Goal: Navigation & Orientation: Find specific page/section

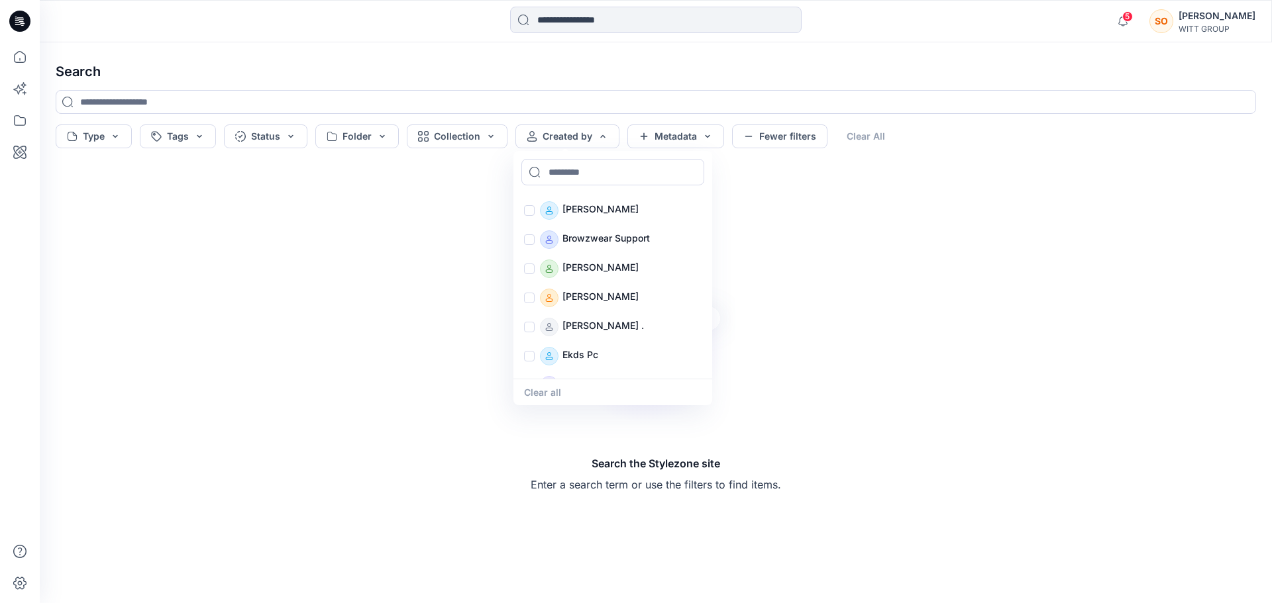
scroll to position [692, 0]
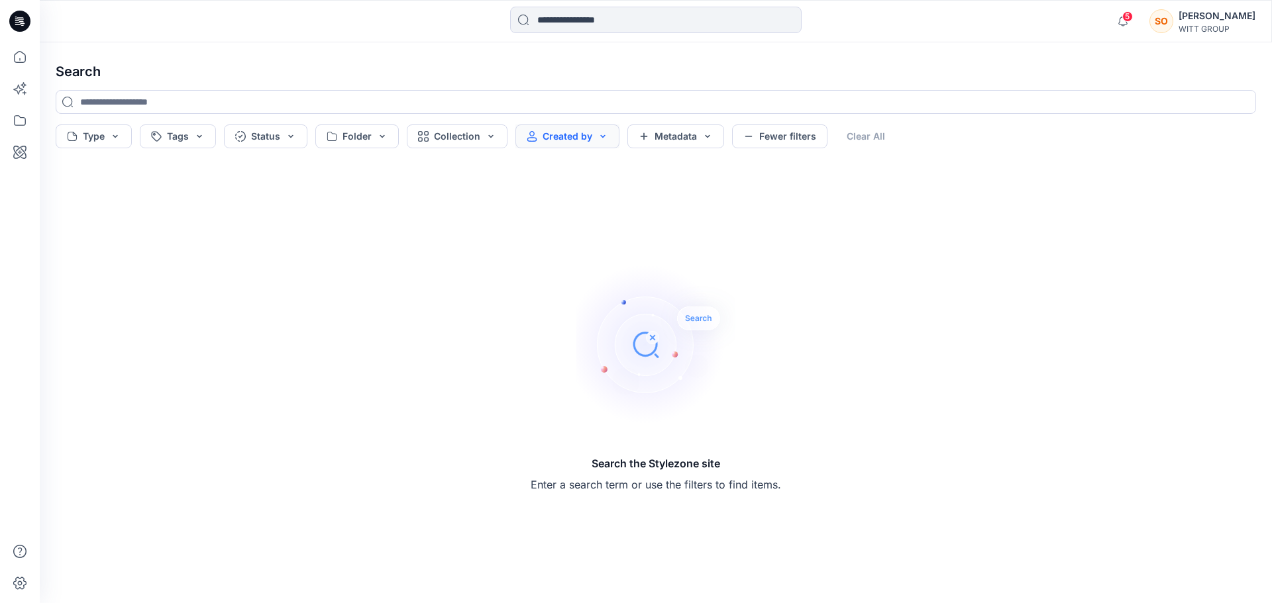
click at [569, 136] on button "Created by" at bounding box center [567, 137] width 104 height 24
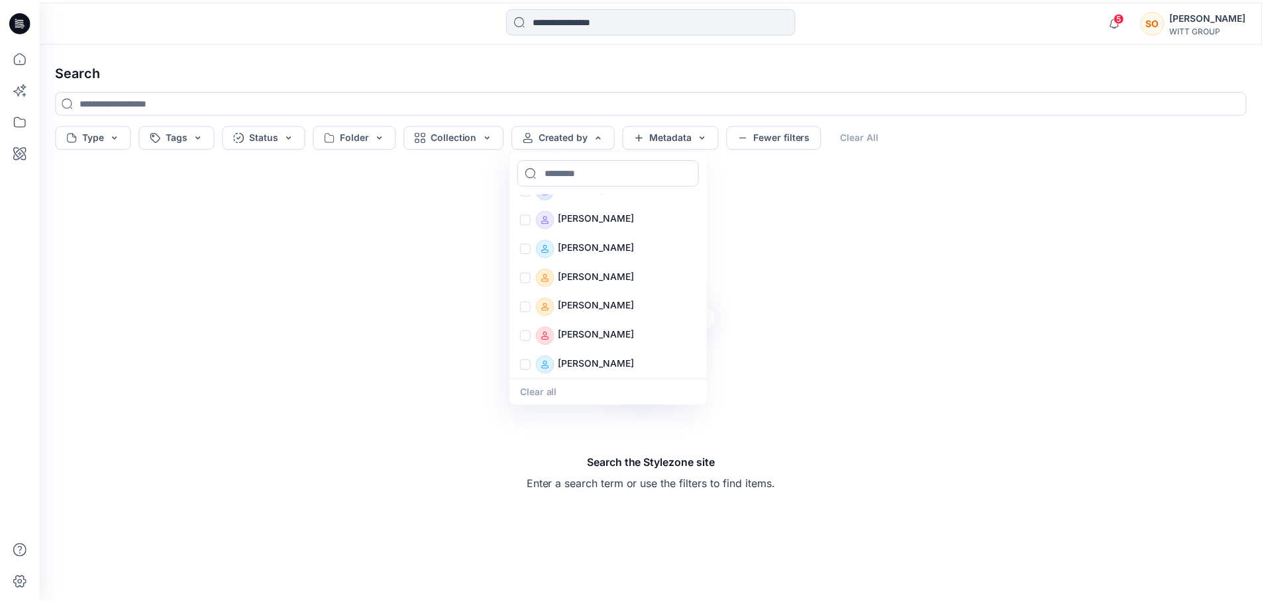
scroll to position [692, 0]
click at [411, 72] on h4 "Search" at bounding box center [656, 71] width 1222 height 37
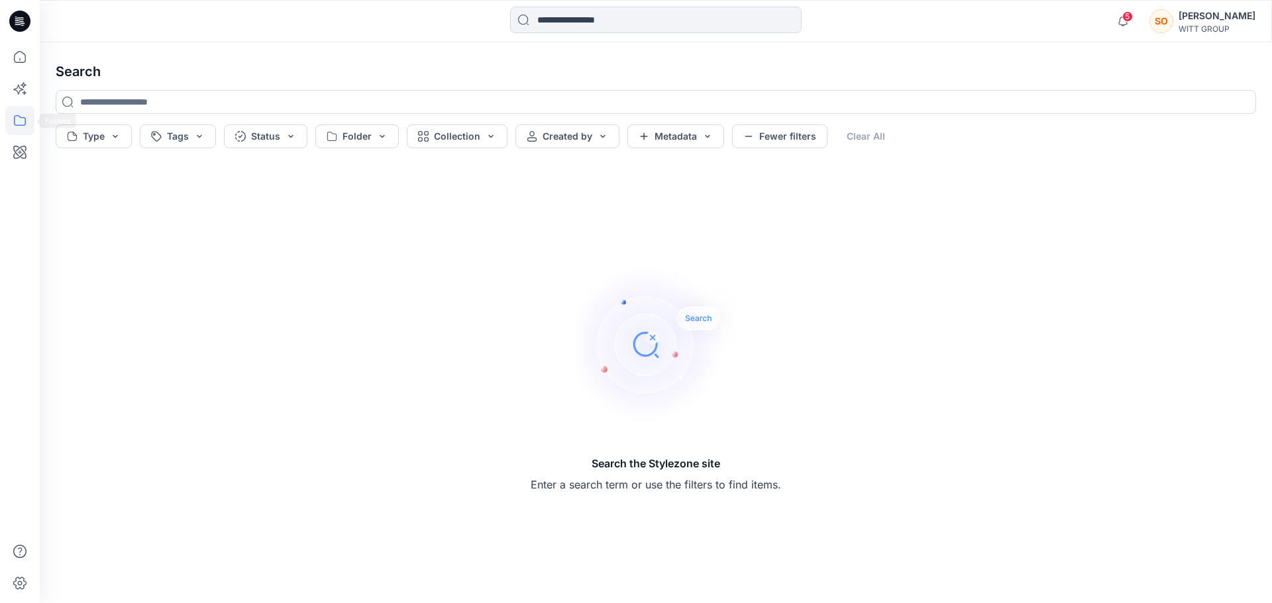
click at [13, 119] on icon at bounding box center [19, 120] width 29 height 29
click at [89, 121] on div at bounding box center [125, 130] width 151 height 26
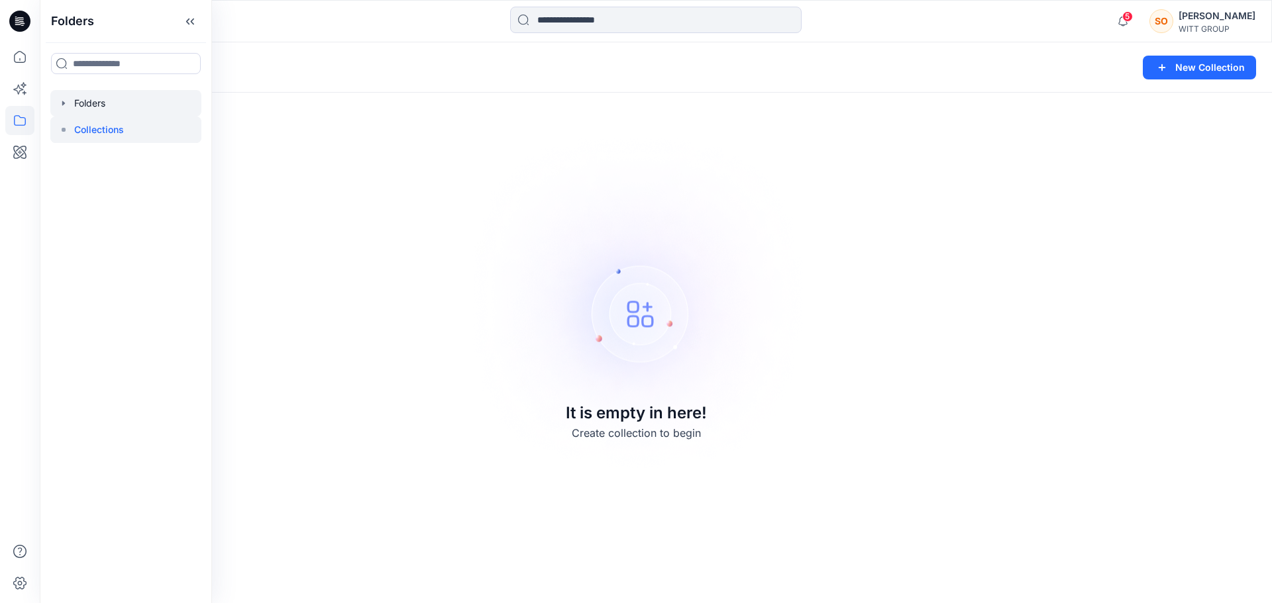
click at [112, 105] on div at bounding box center [125, 103] width 151 height 26
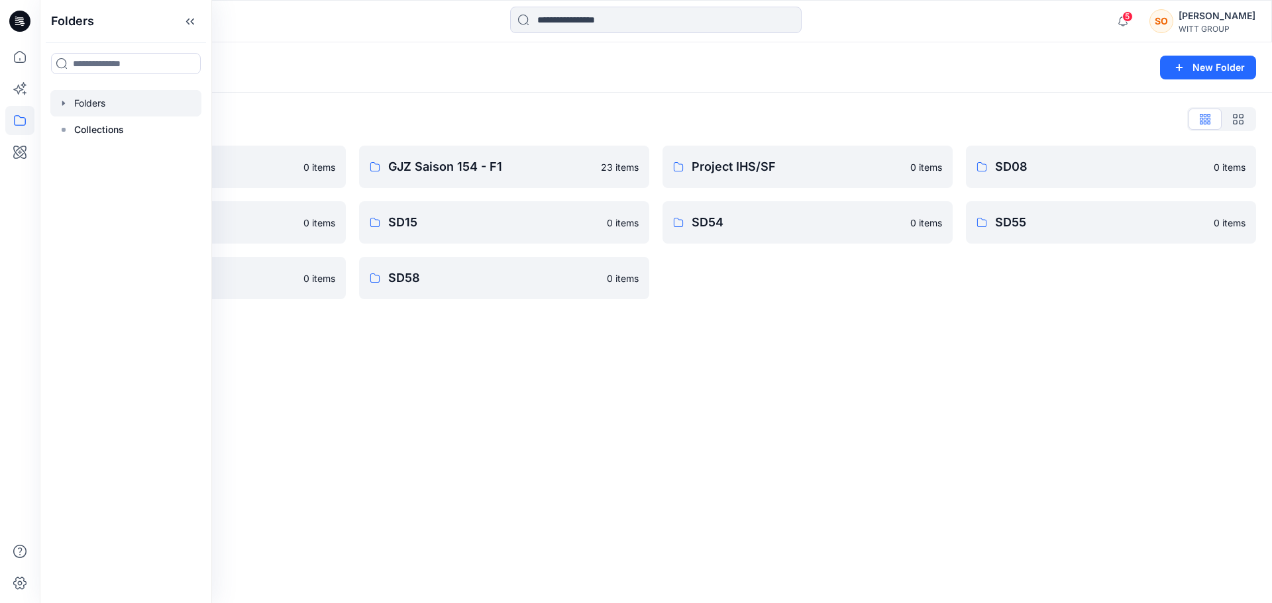
click at [433, 66] on div "Folders" at bounding box center [604, 67] width 1097 height 19
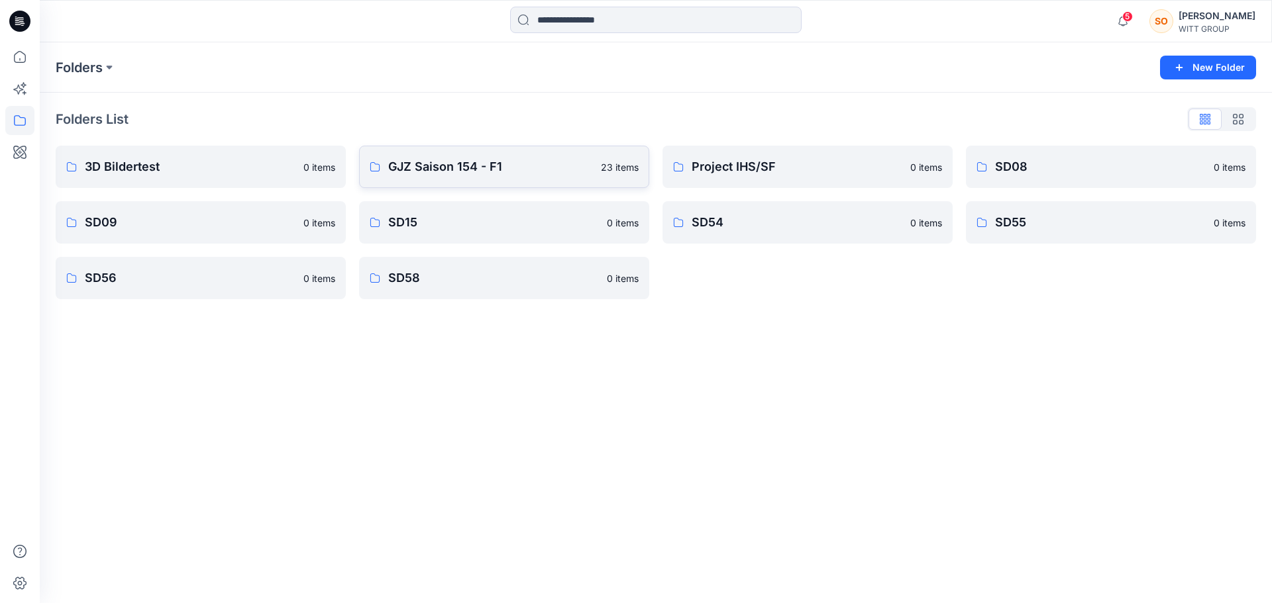
click at [452, 162] on p "GJZ Saison 154 - F1" at bounding box center [490, 167] width 205 height 19
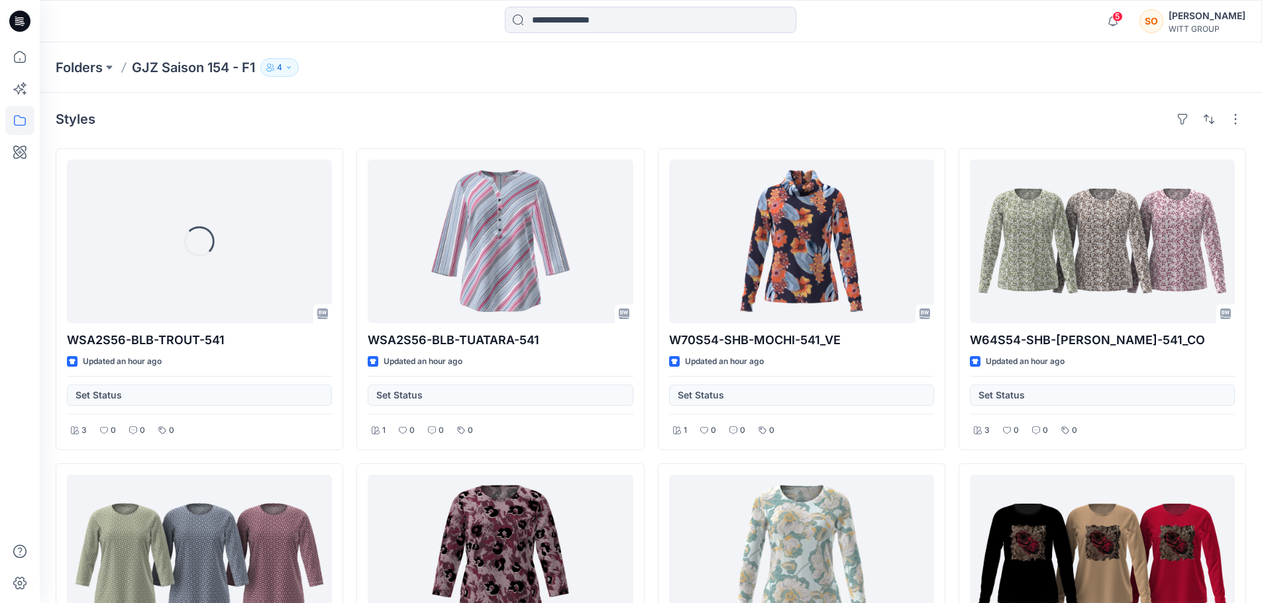
click at [332, 73] on div "Folders GJZ Saison 154 - F1 4" at bounding box center [599, 67] width 1087 height 19
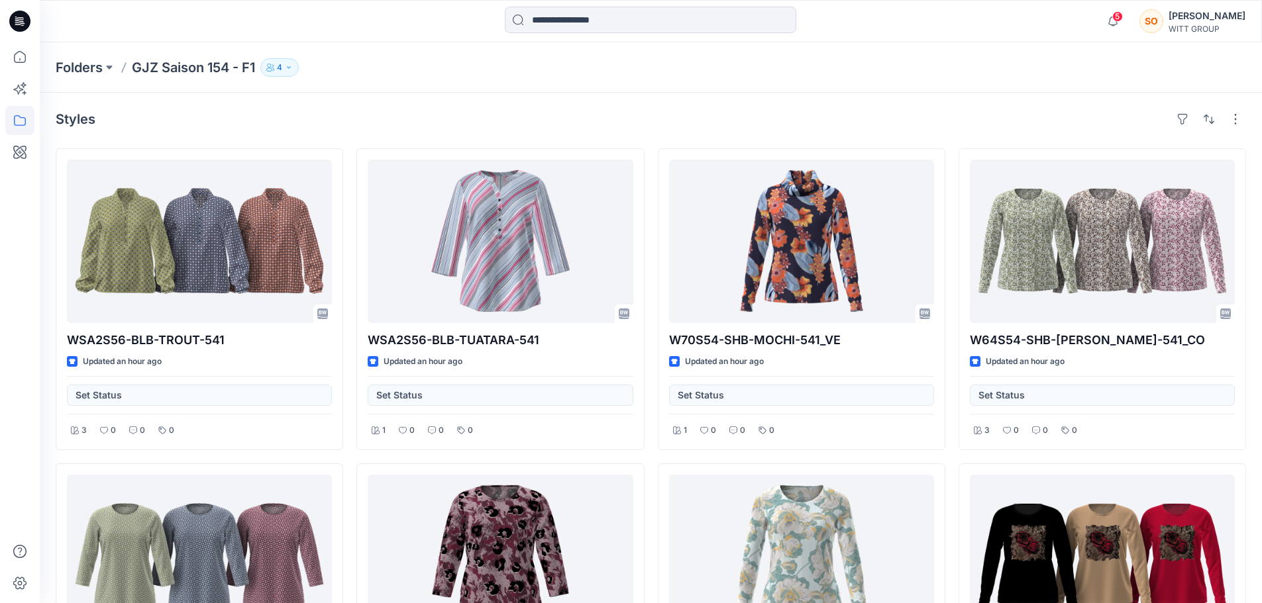
click at [287, 75] on button "4" at bounding box center [279, 67] width 38 height 19
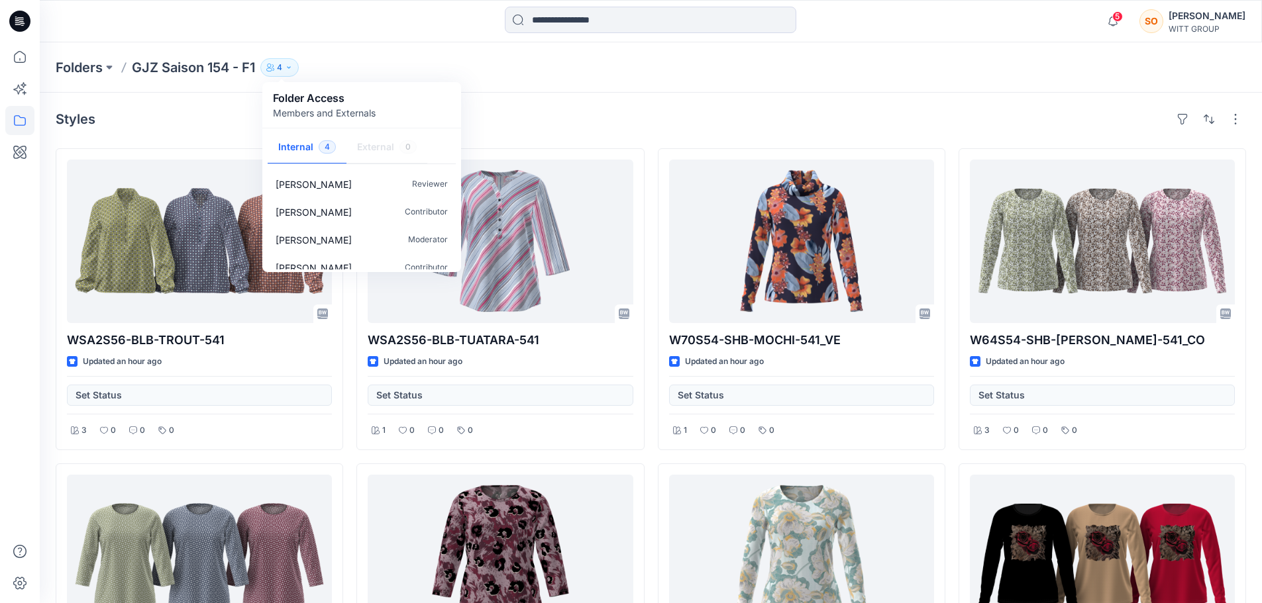
click at [474, 73] on div "Folders GJZ Saison 154 - F1 4 Folder Access Members and Externals Internal 4 Ex…" at bounding box center [599, 67] width 1087 height 19
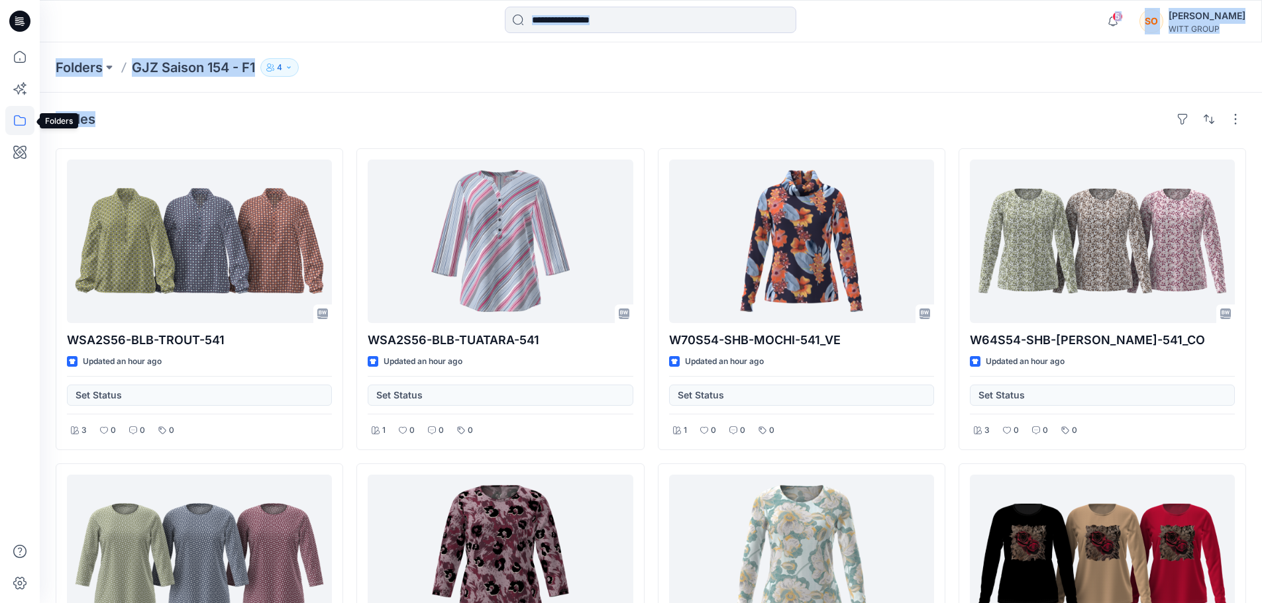
drag, startPoint x: 25, startPoint y: 120, endPoint x: 412, endPoint y: 98, distance: 387.5
click at [23, 123] on icon at bounding box center [19, 120] width 29 height 29
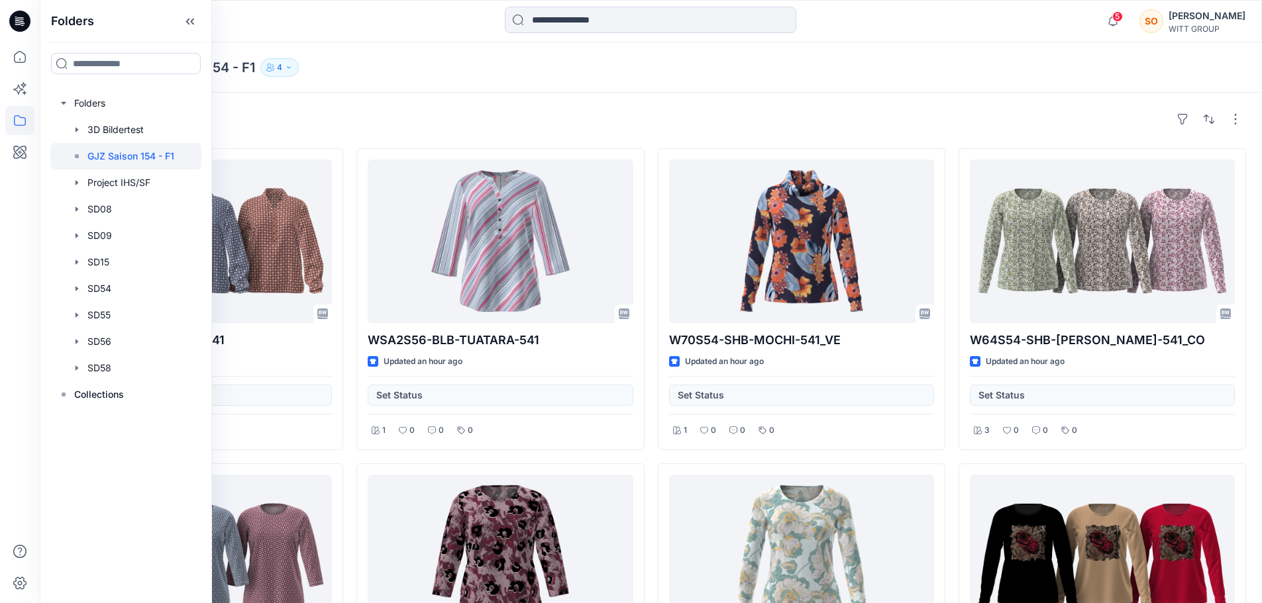
drag, startPoint x: 151, startPoint y: 159, endPoint x: 282, endPoint y: 106, distance: 140.9
click at [291, 62] on button "4" at bounding box center [279, 67] width 38 height 19
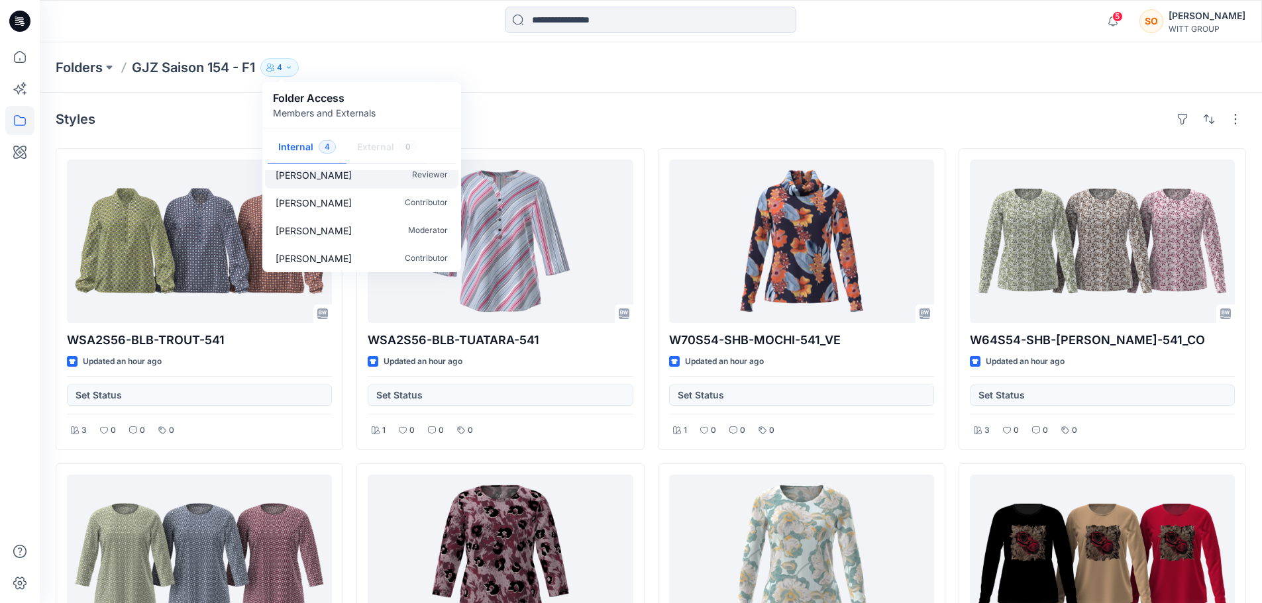
scroll to position [12, 0]
click at [652, 63] on div "Folders GJZ Saison 154 - F1 4 Folder Access Members and Externals Internal 4 Ex…" at bounding box center [599, 67] width 1087 height 19
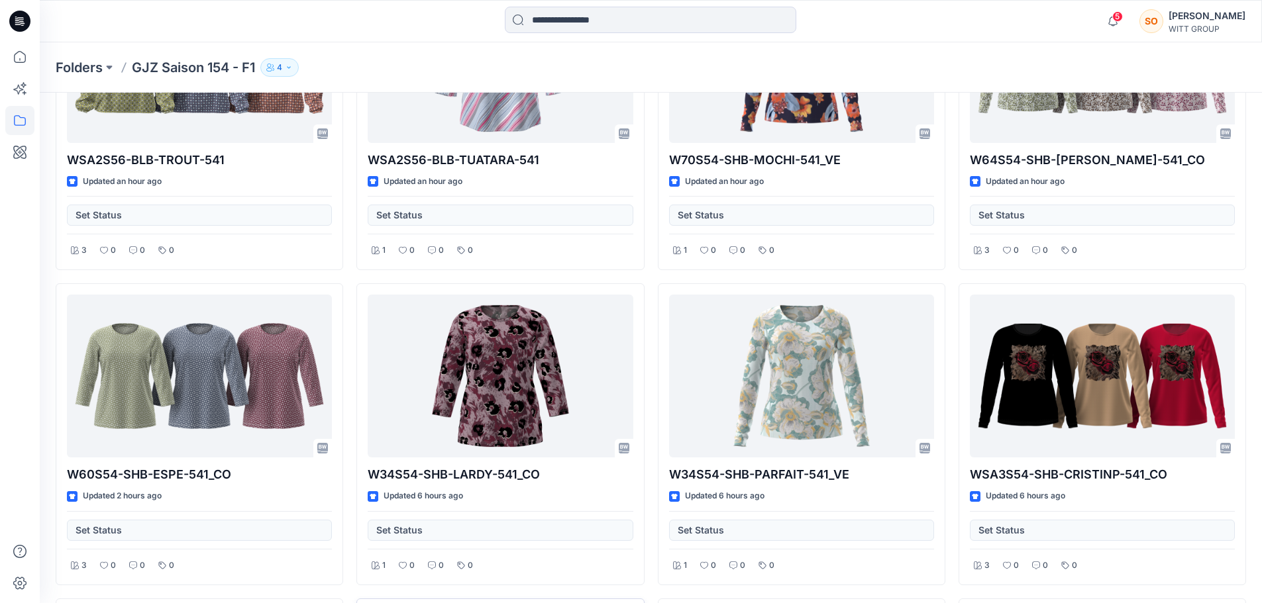
scroll to position [0, 0]
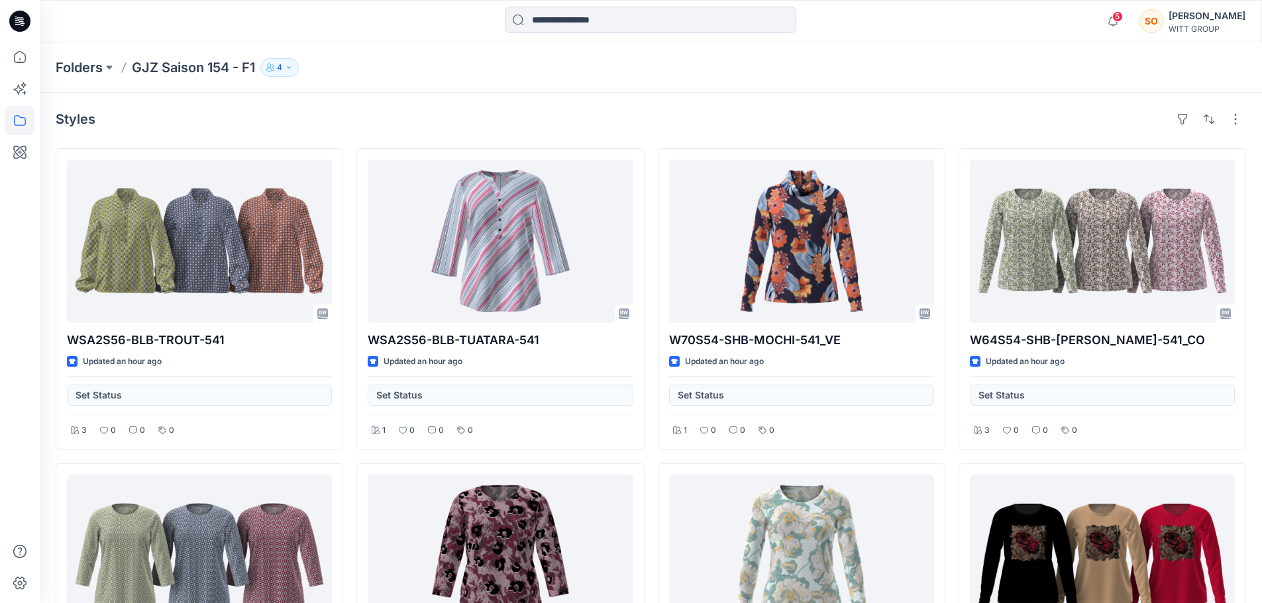
click at [778, 116] on div "Styles" at bounding box center [651, 119] width 1190 height 21
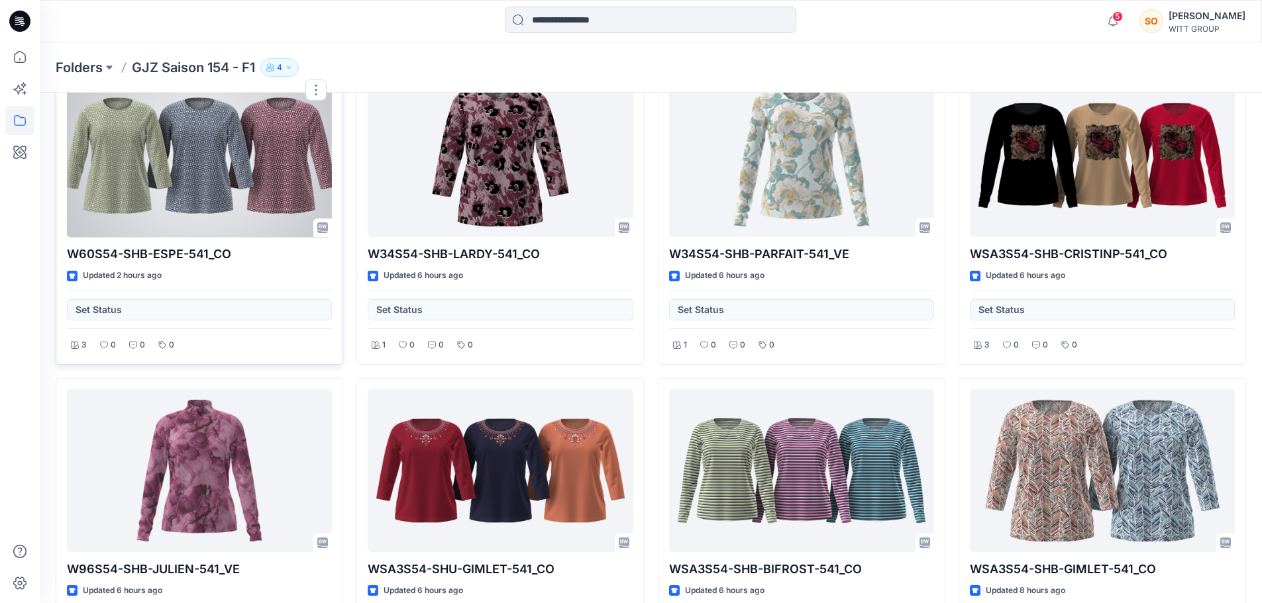
scroll to position [331, 0]
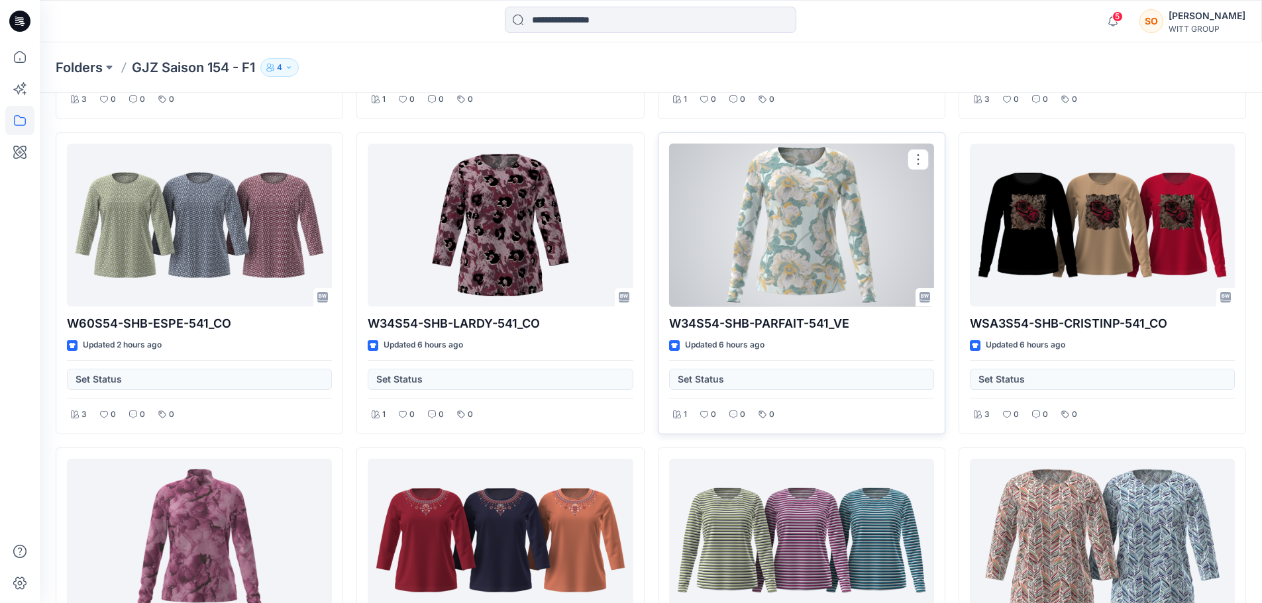
click at [800, 205] on div at bounding box center [801, 226] width 265 height 164
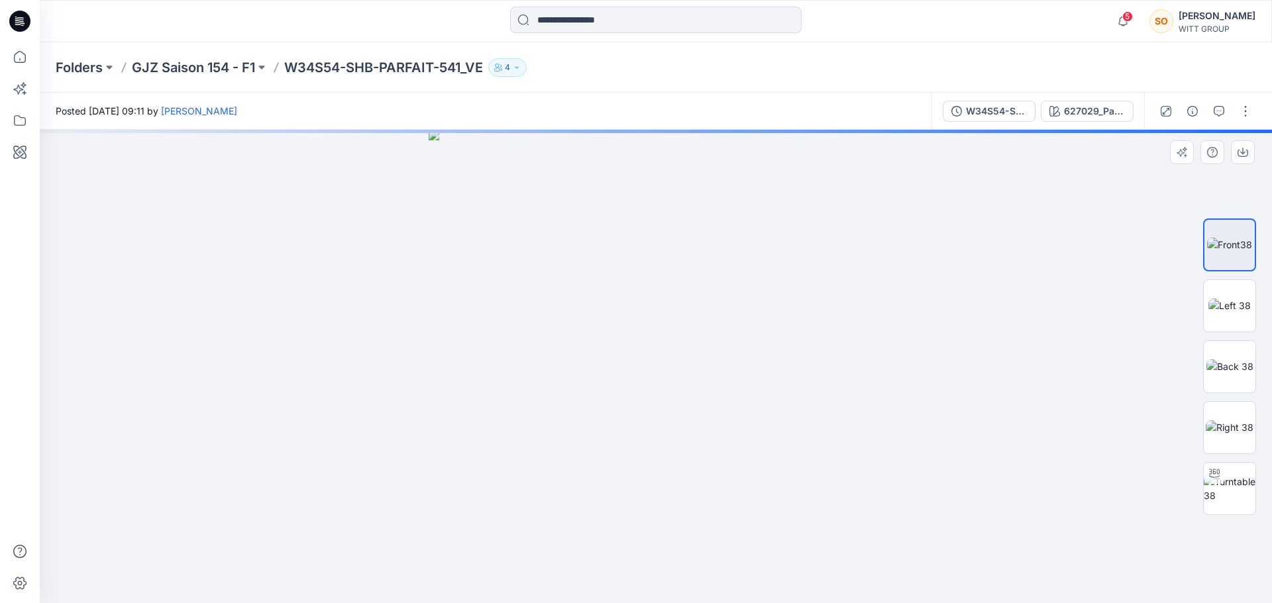
drag, startPoint x: 647, startPoint y: 213, endPoint x: 633, endPoint y: 321, distance: 108.9
click at [633, 321] on img at bounding box center [656, 367] width 454 height 474
drag, startPoint x: 658, startPoint y: 217, endPoint x: 657, endPoint y: 514, distance: 297.4
click at [657, 514] on img at bounding box center [656, 367] width 530 height 474
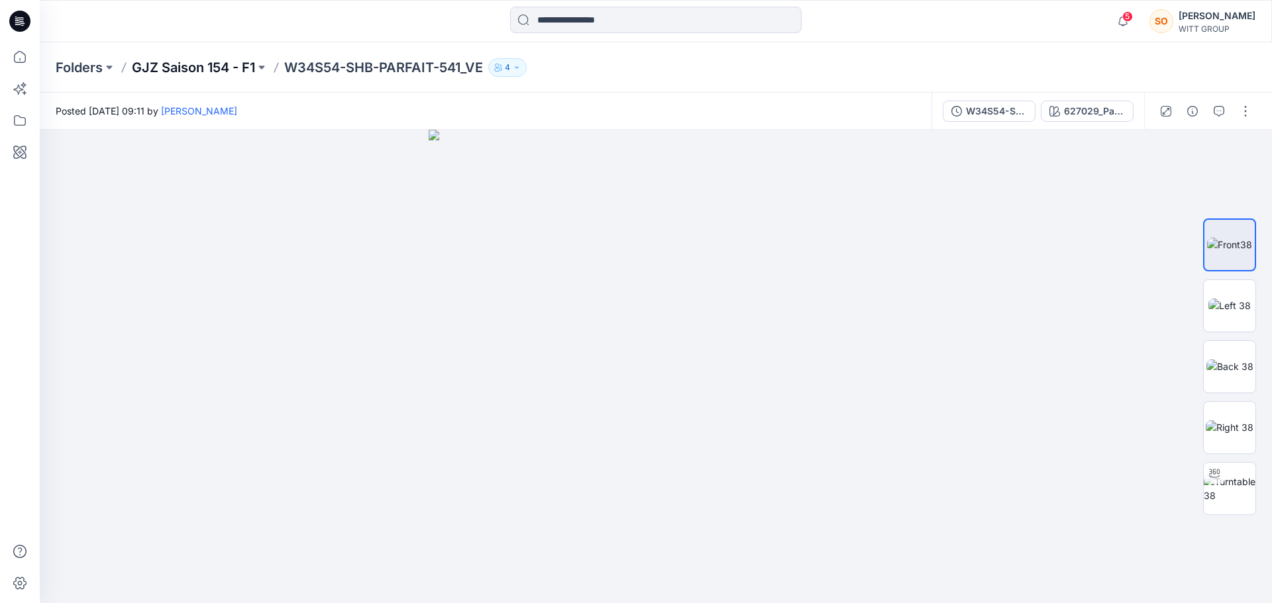
click at [249, 60] on p "GJZ Saison 154 - F1" at bounding box center [193, 67] width 123 height 19
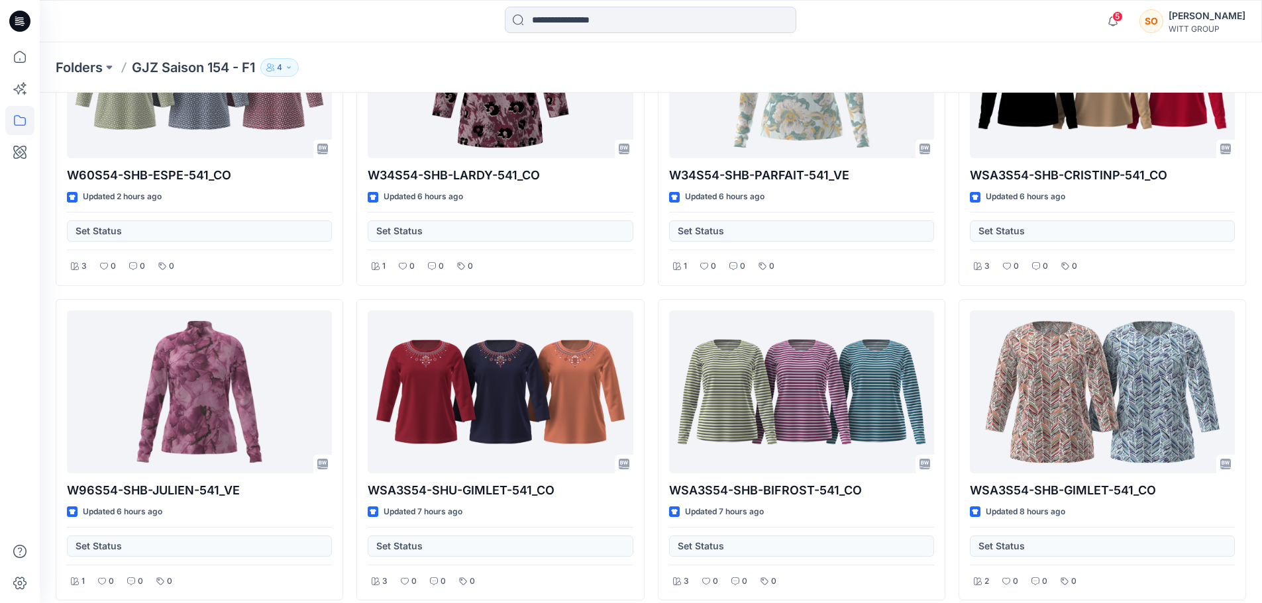
scroll to position [313, 0]
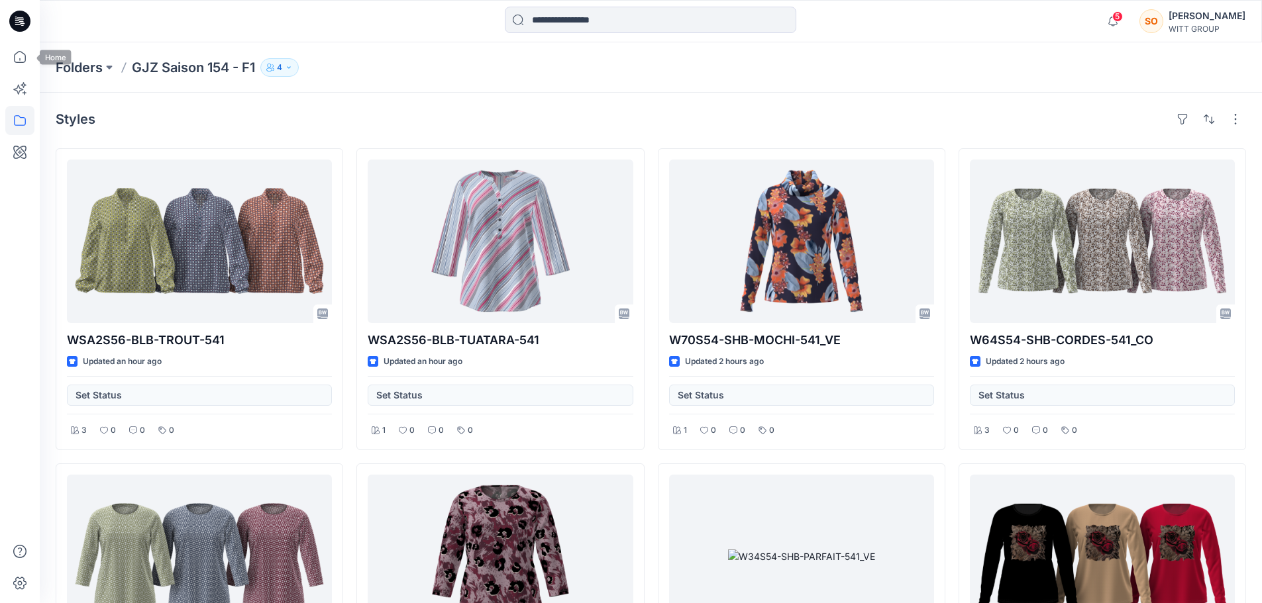
click at [19, 11] on icon at bounding box center [19, 21] width 21 height 42
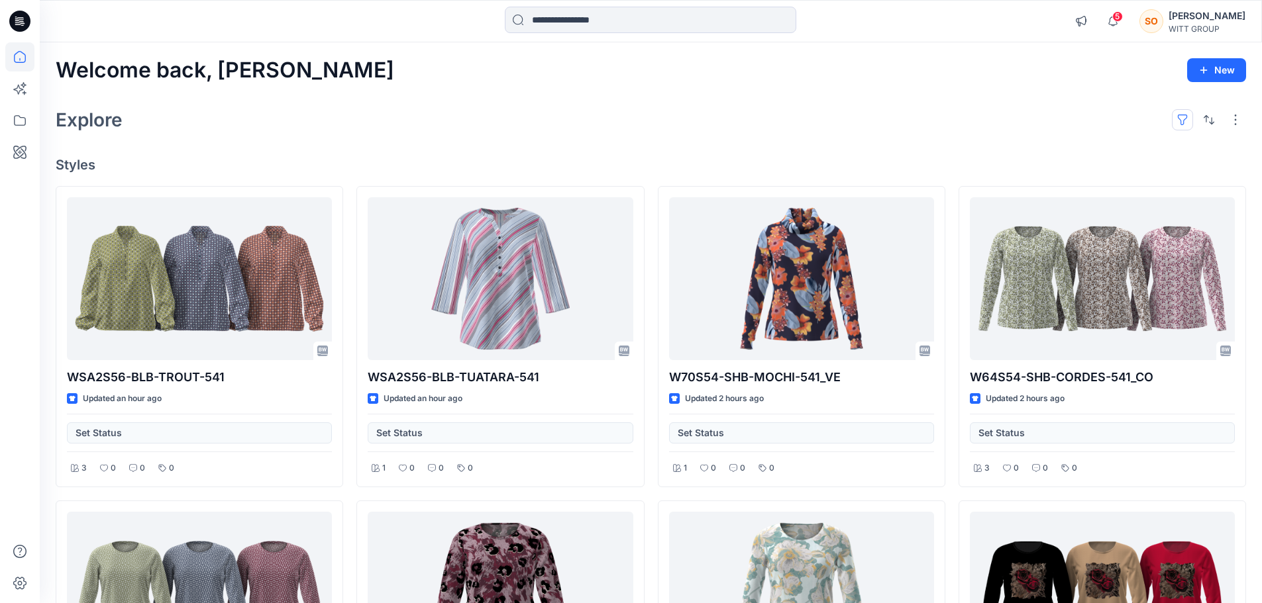
click at [1182, 127] on button "button" at bounding box center [1182, 119] width 21 height 21
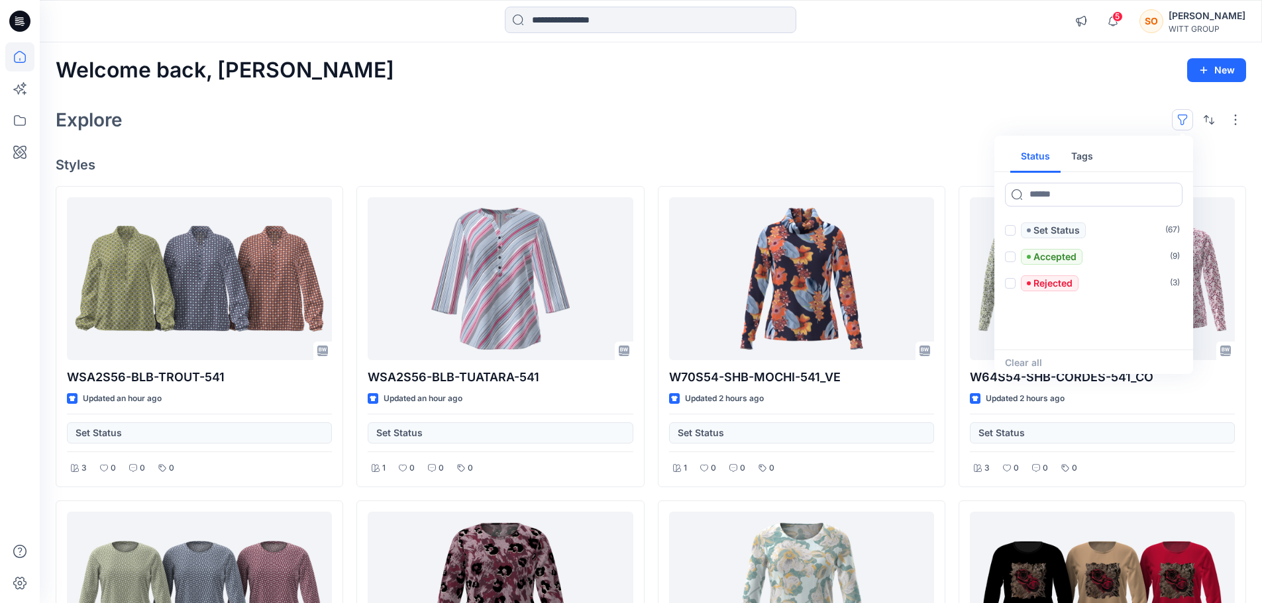
click at [1082, 161] on button "Tags" at bounding box center [1082, 157] width 43 height 32
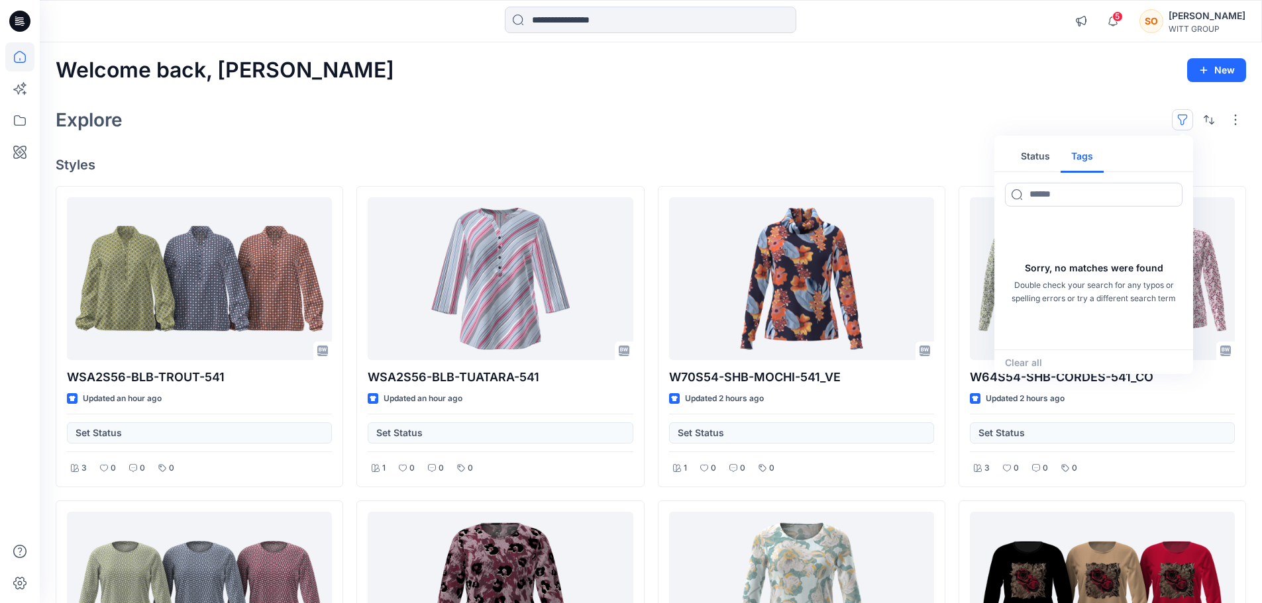
click at [876, 140] on div "Welcome back, Sarah New Explore Status Tags Sorry, no matches were found Double…" at bounding box center [651, 611] width 1222 height 1139
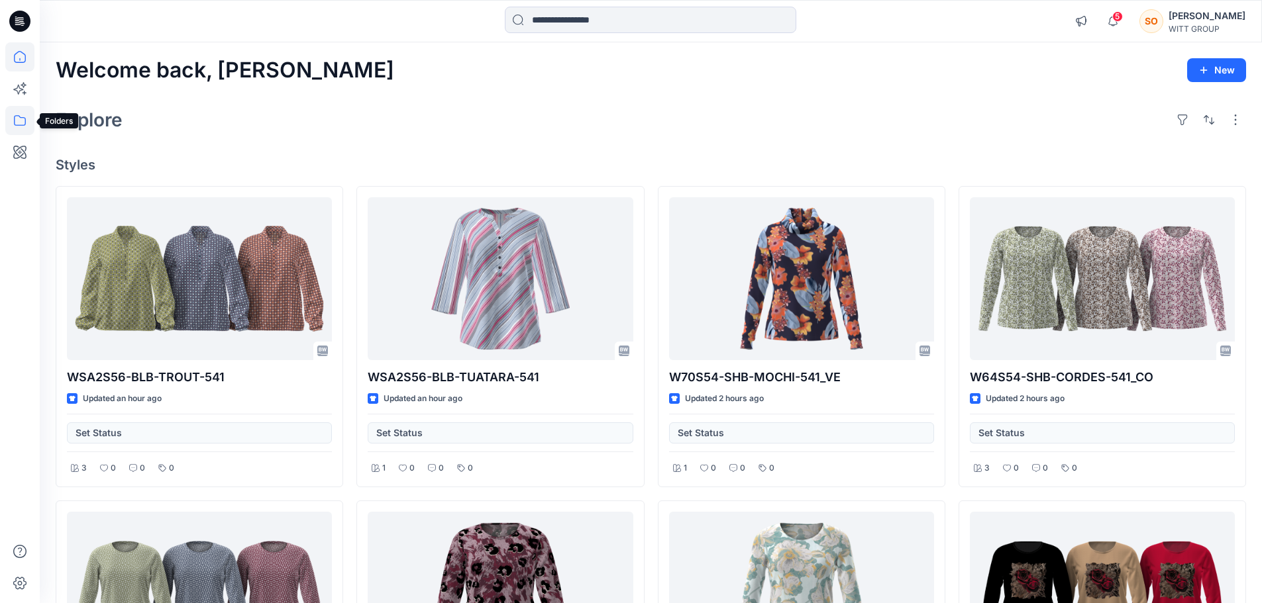
click at [19, 118] on icon at bounding box center [19, 120] width 29 height 29
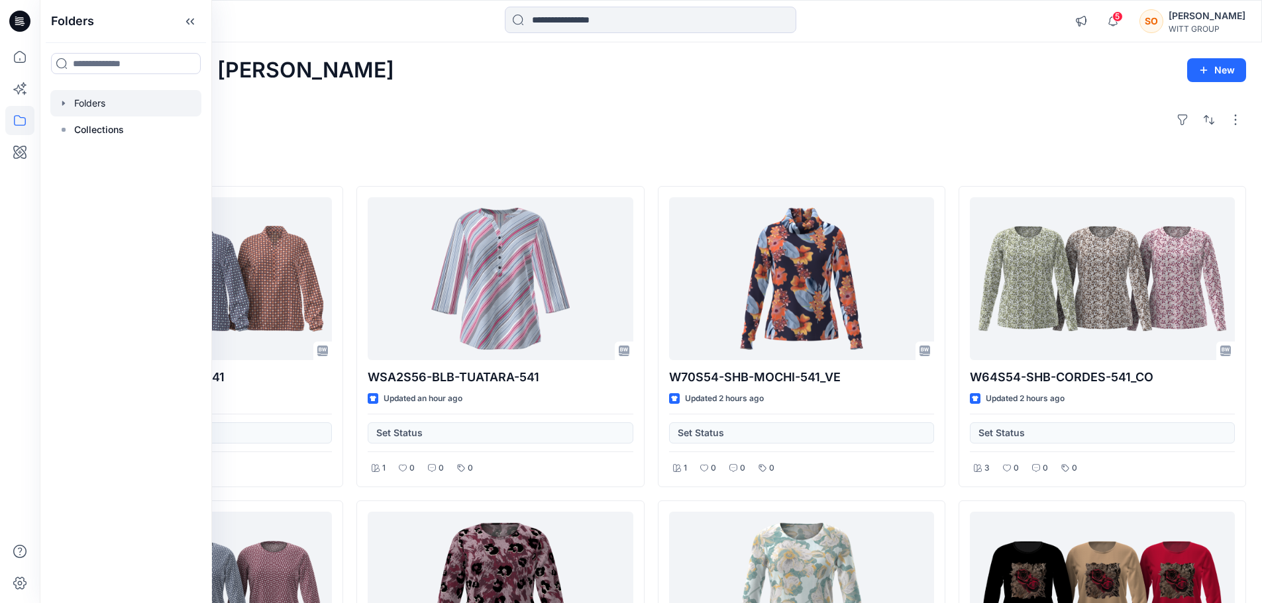
click at [135, 103] on div at bounding box center [125, 103] width 151 height 26
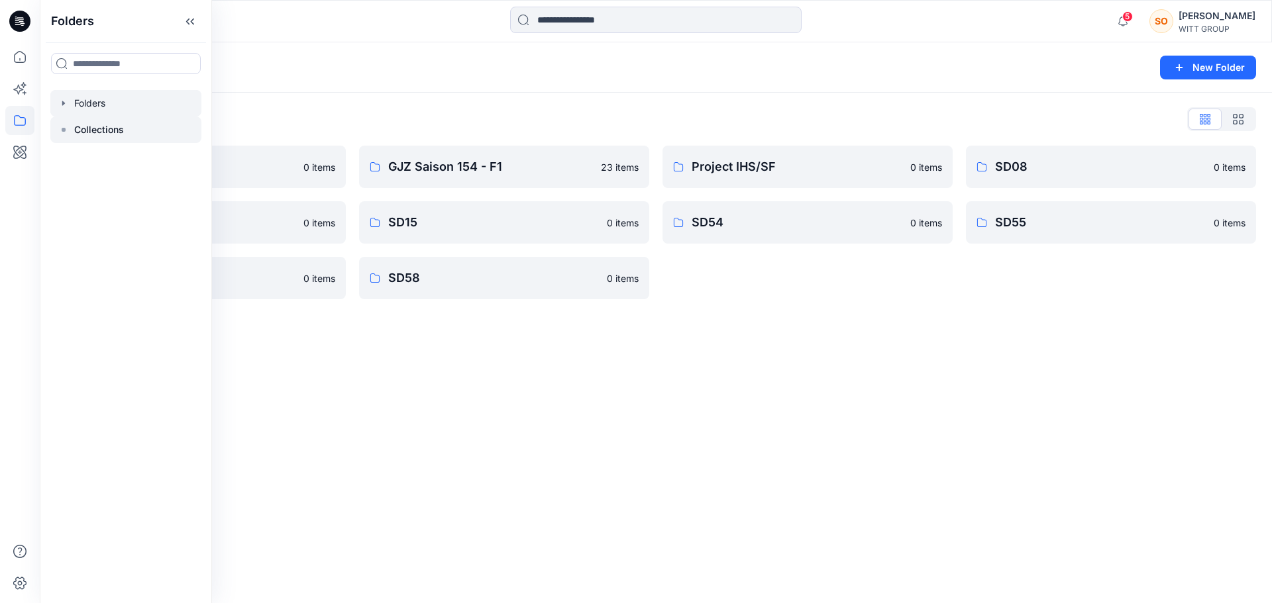
click at [120, 129] on p "Collections" at bounding box center [99, 130] width 50 height 16
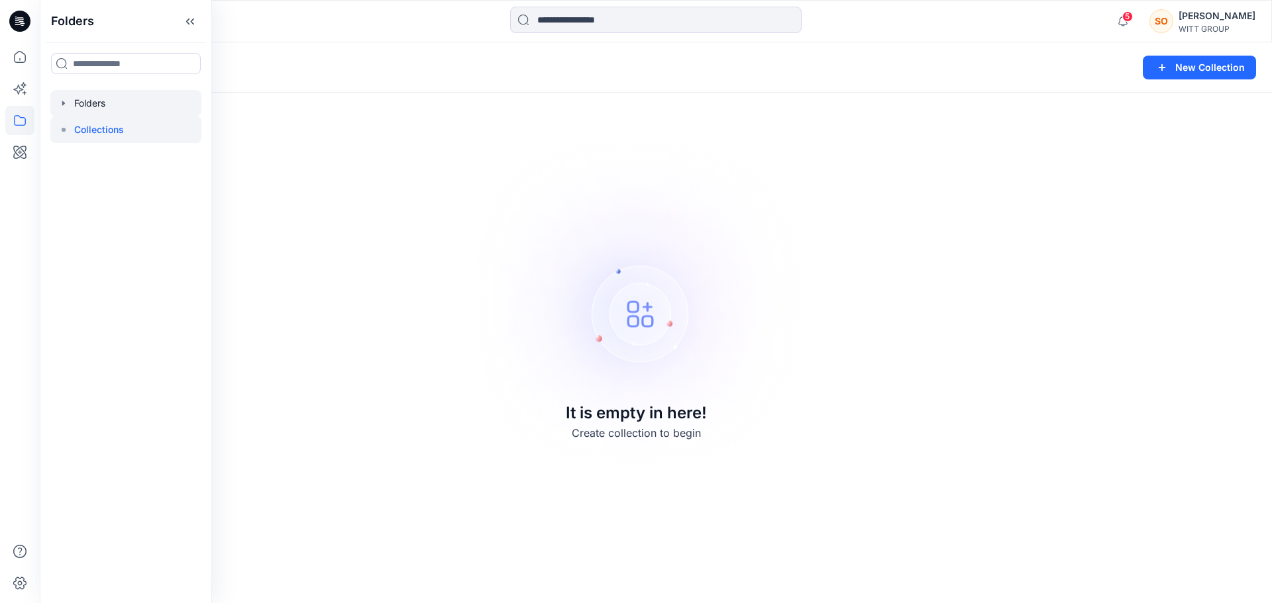
click at [109, 105] on div at bounding box center [125, 103] width 151 height 26
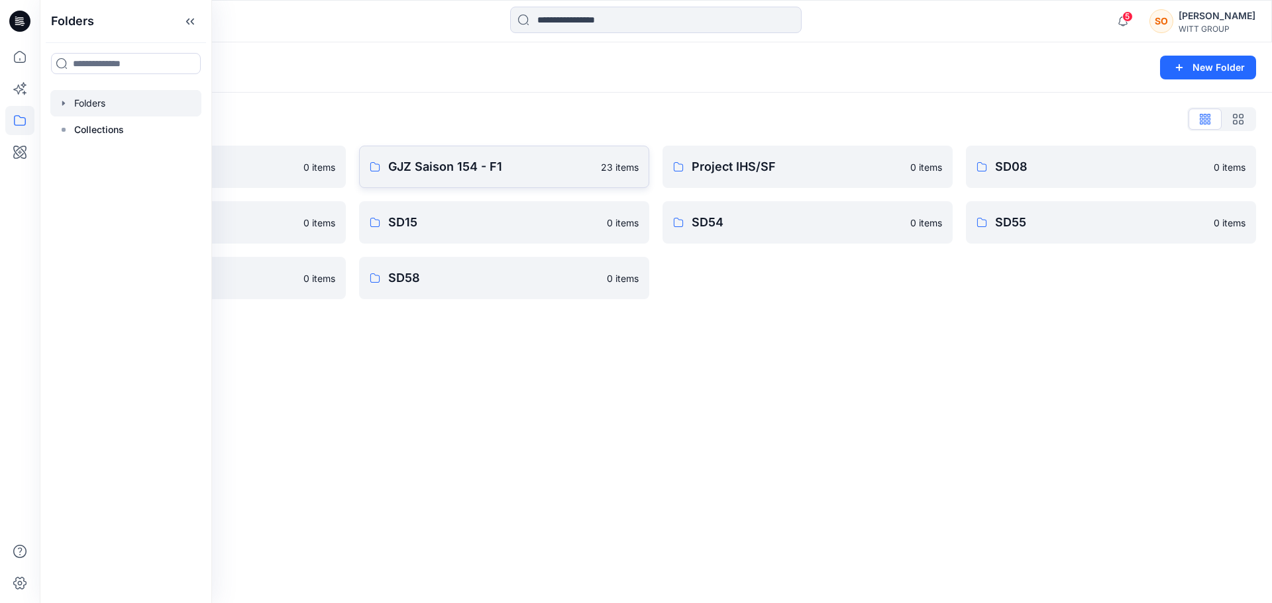
click at [451, 166] on p "GJZ Saison 154 - F1" at bounding box center [490, 167] width 205 height 19
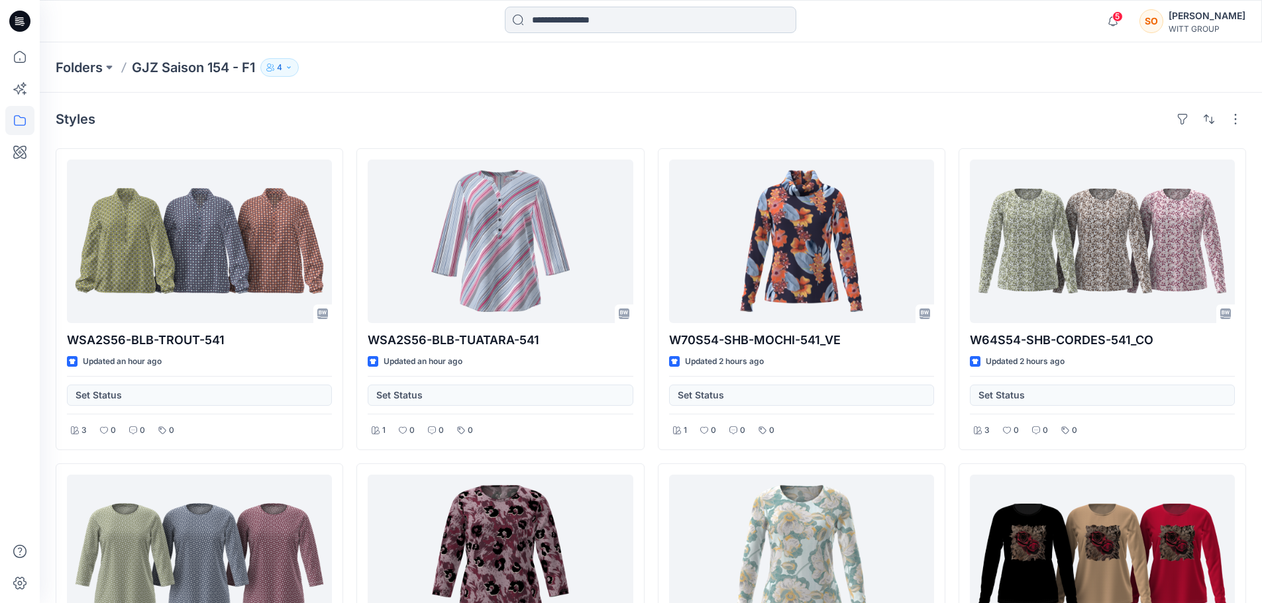
click at [561, 19] on input at bounding box center [650, 20] width 291 height 26
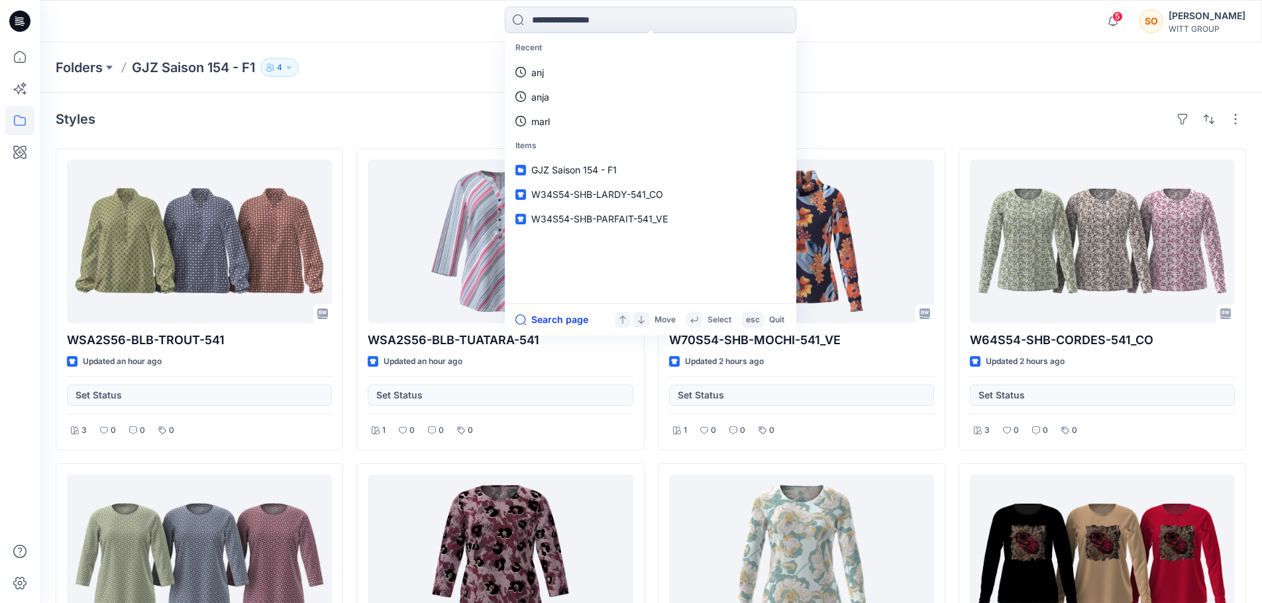
click at [558, 315] on button "Search page" at bounding box center [551, 320] width 73 height 16
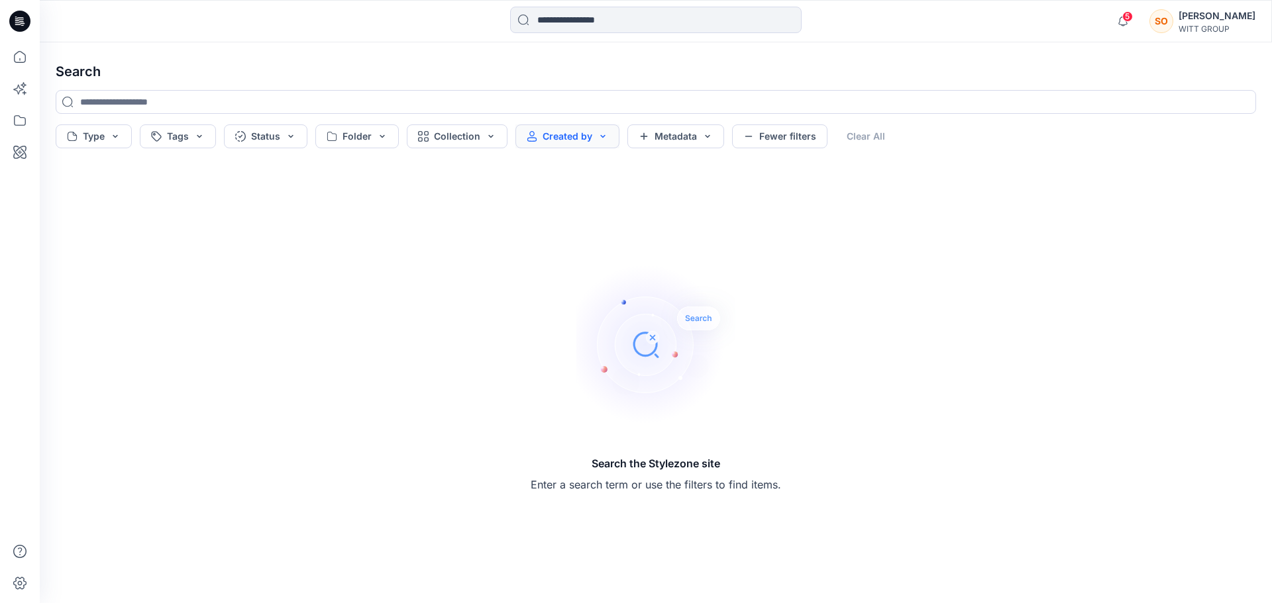
click at [566, 127] on button "Created by" at bounding box center [567, 137] width 104 height 24
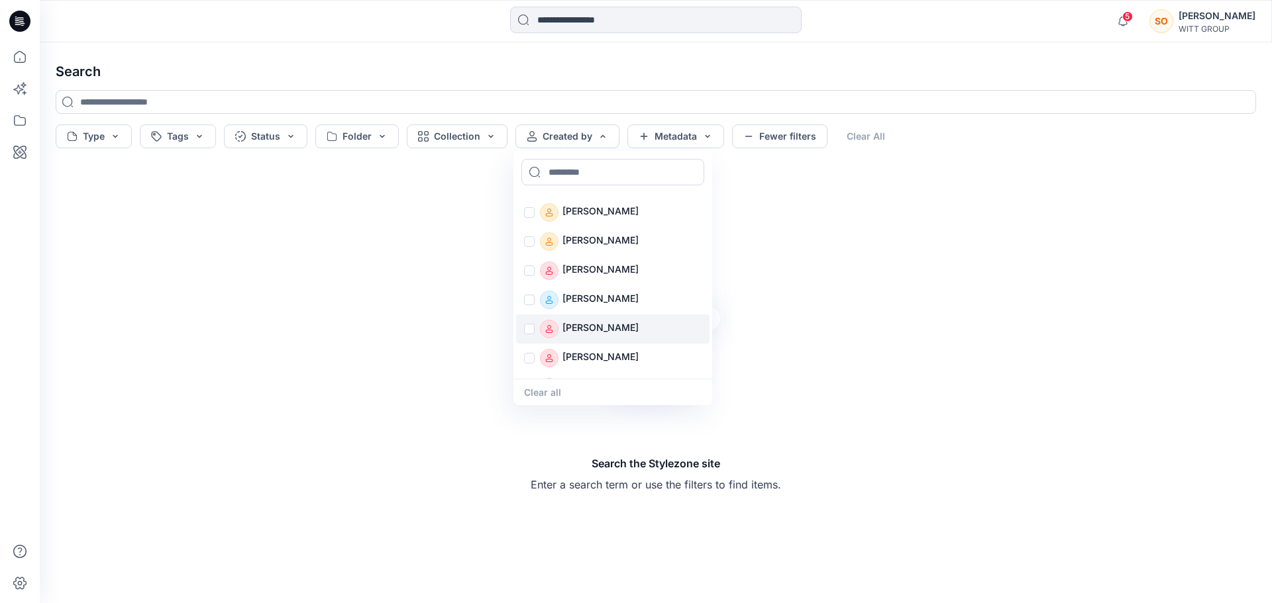
scroll to position [721, 0]
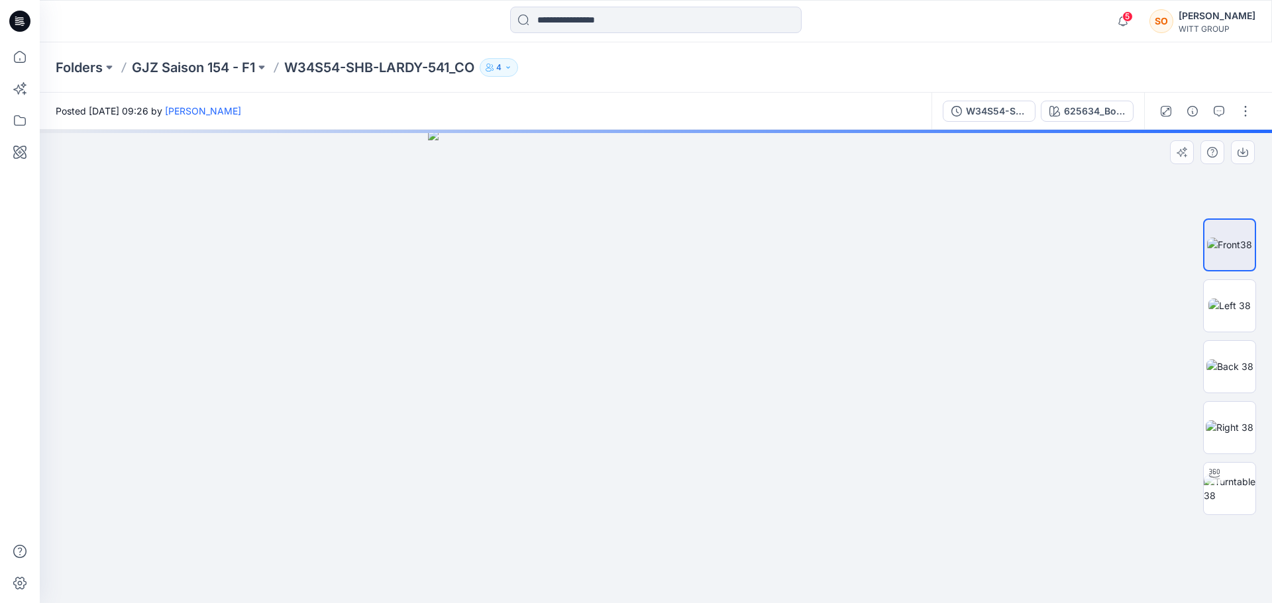
drag, startPoint x: 630, startPoint y: 183, endPoint x: 623, endPoint y: 185, distance: 7.4
click at [623, 185] on img at bounding box center [656, 367] width 456 height 474
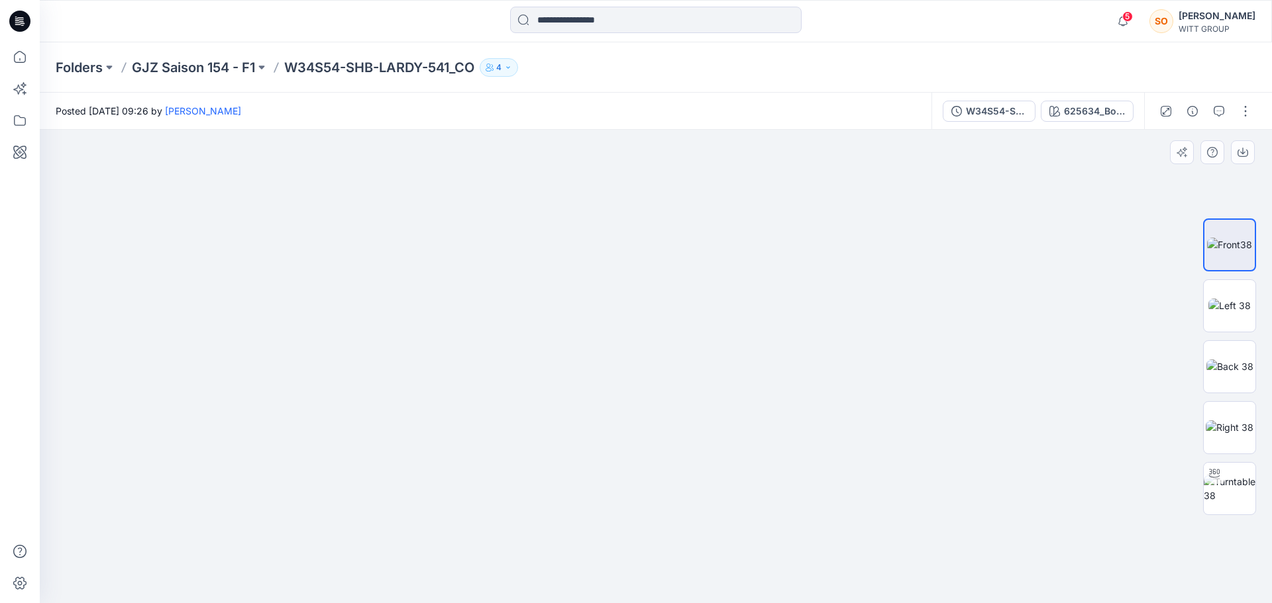
drag, startPoint x: 675, startPoint y: 162, endPoint x: 585, endPoint y: 568, distance: 415.3
click at [585, 568] on img at bounding box center [656, 333] width 751 height 542
click at [242, 66] on p "GJZ Saison 154 - F1" at bounding box center [193, 67] width 123 height 19
